Goal: Navigation & Orientation: Go to known website

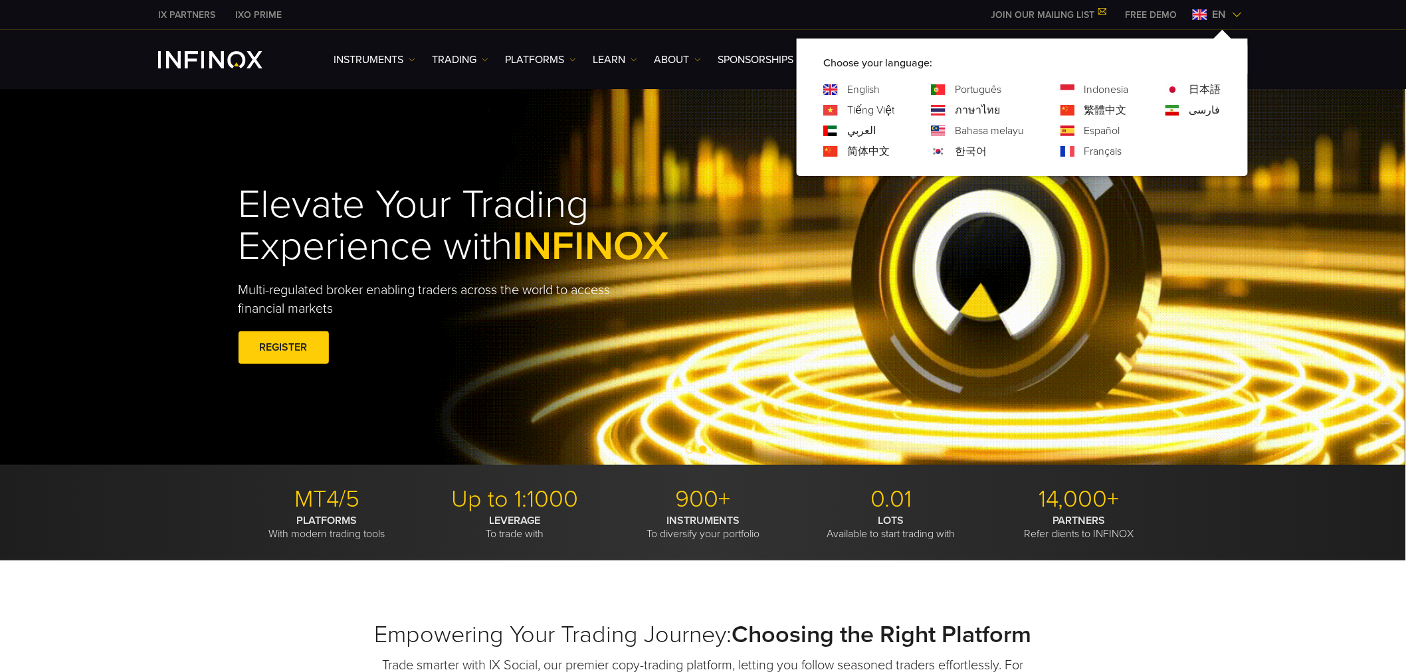
click at [958, 89] on link "Português" at bounding box center [978, 90] width 47 height 16
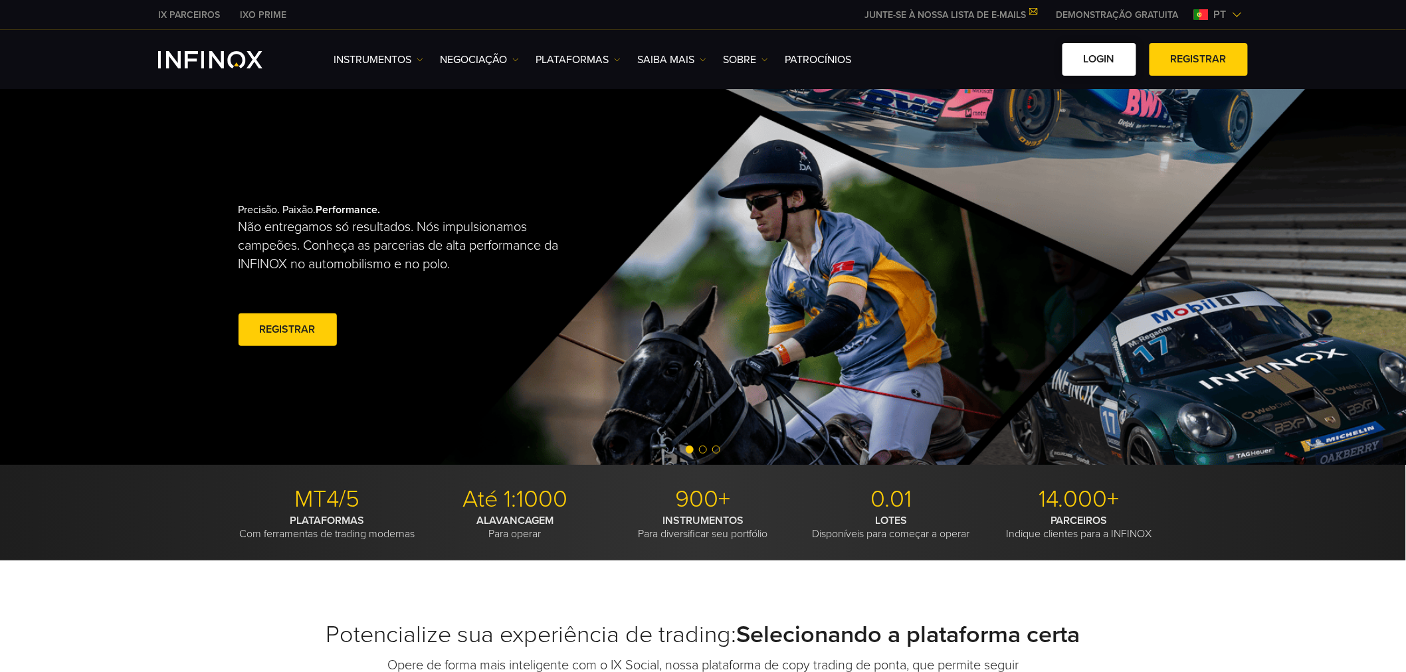
click at [1101, 51] on link "Login" at bounding box center [1099, 59] width 74 height 33
